Goal: Find specific page/section: Find specific page/section

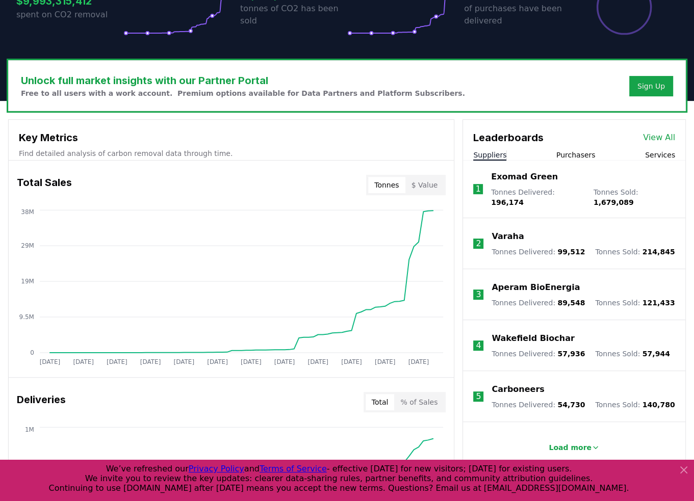
scroll to position [306, 0]
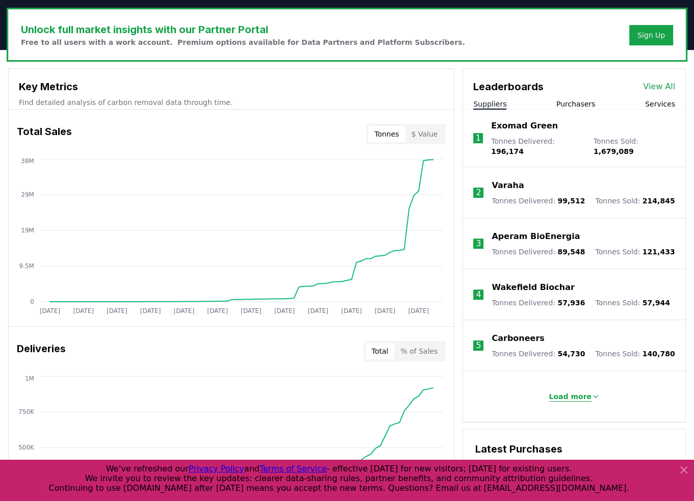
click at [583, 392] on p "Load more" at bounding box center [570, 397] width 43 height 10
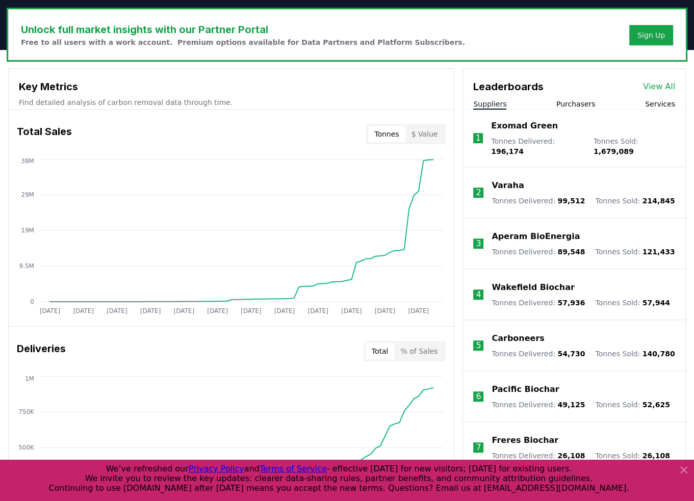
click at [664, 83] on link "View All" at bounding box center [659, 87] width 32 height 12
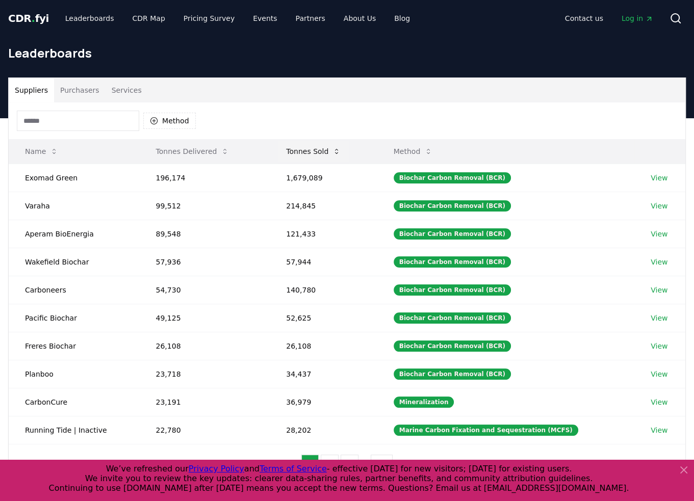
click at [340, 150] on icon at bounding box center [336, 151] width 8 height 8
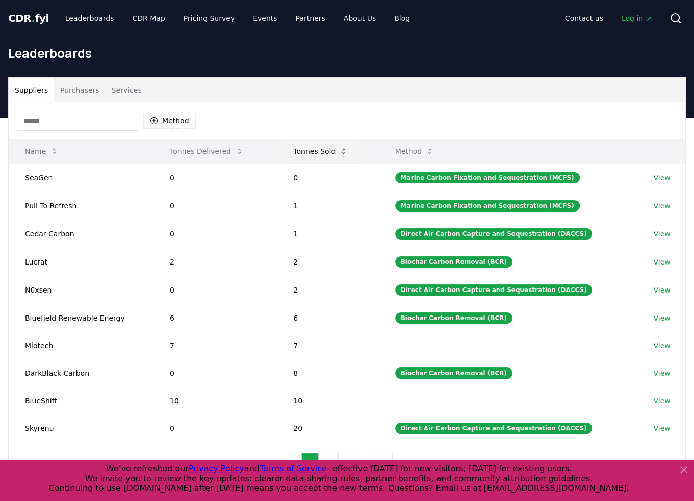
click at [340, 150] on button "Tonnes Sold" at bounding box center [320, 151] width 71 height 20
